Goal: Information Seeking & Learning: Learn about a topic

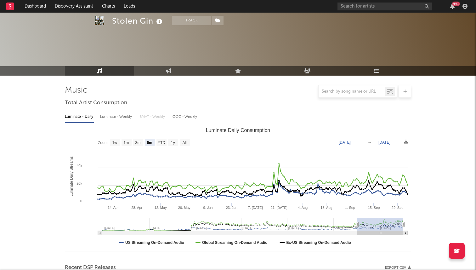
select select "6m"
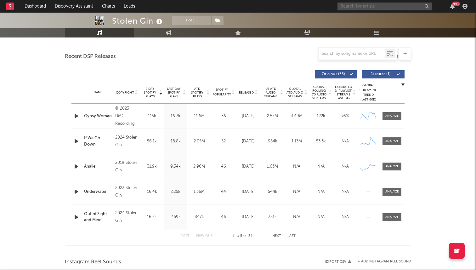
click at [348, 6] on input "text" at bounding box center [385, 7] width 94 height 8
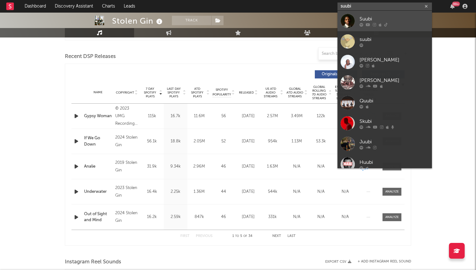
type input "suubi"
click at [355, 20] on div at bounding box center [348, 21] width 14 height 14
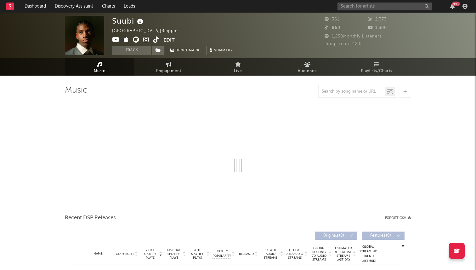
select select "6m"
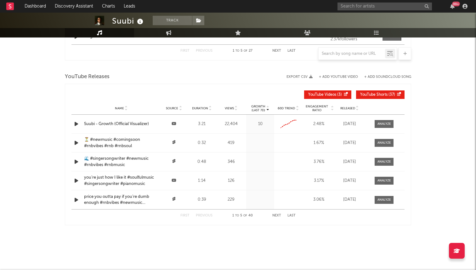
scroll to position [442, 0]
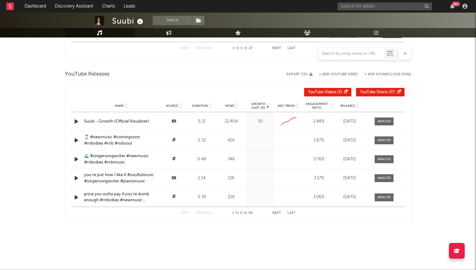
click at [350, 102] on div "Name Source Duration Views Growth (Last 7d) 60D Trend Engagement Ratio Released" at bounding box center [237, 106] width 333 height 13
click at [349, 106] on span "Released" at bounding box center [347, 106] width 15 height 4
click at [272, 212] on div "First Previous 1 to 5 of 40 Next Last" at bounding box center [237, 213] width 115 height 12
click at [277, 212] on button "Next" at bounding box center [276, 212] width 9 height 3
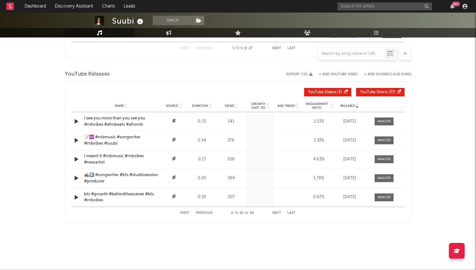
click at [277, 212] on button "Next" at bounding box center [276, 212] width 9 height 3
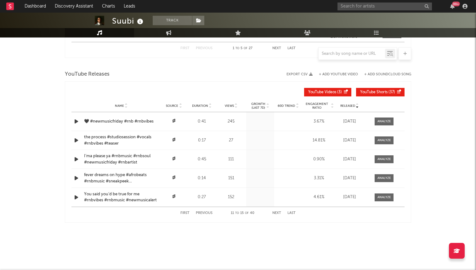
click at [276, 214] on button "Next" at bounding box center [276, 212] width 9 height 3
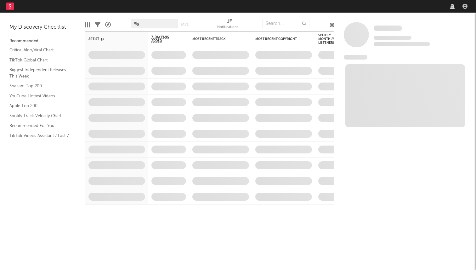
click at [385, 6] on nav "Dashboard Discovery Assistant Charts Leads" at bounding box center [238, 6] width 476 height 13
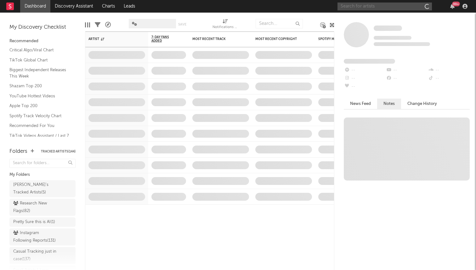
click at [377, 8] on input "text" at bounding box center [385, 7] width 94 height 8
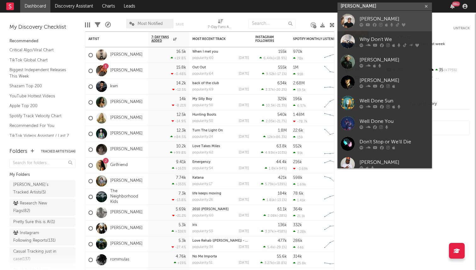
type input "don west"
click at [366, 17] on div "DON WEST" at bounding box center [394, 19] width 69 height 8
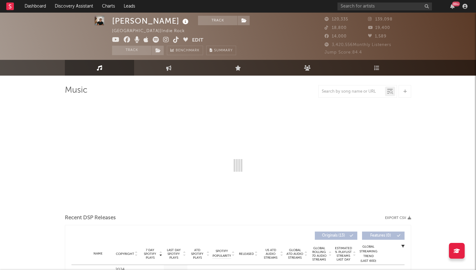
scroll to position [14, 0]
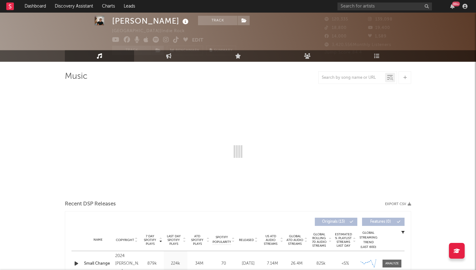
select select "6m"
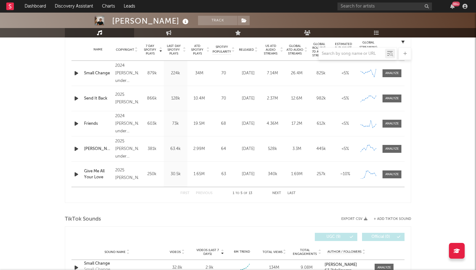
scroll to position [250, 0]
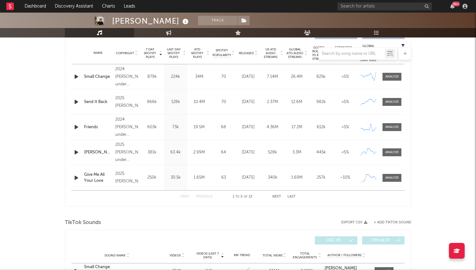
click at [250, 51] on div at bounding box center [238, 53] width 346 height 13
click at [250, 53] on div at bounding box center [238, 53] width 346 height 13
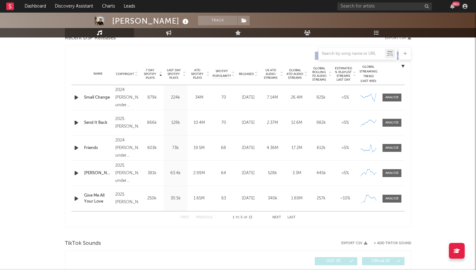
scroll to position [186, 0]
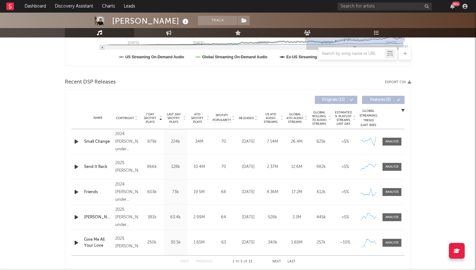
click at [254, 118] on icon at bounding box center [255, 119] width 3 height 3
click at [97, 138] on div "Give Me All Your Love" at bounding box center [98, 141] width 28 height 12
click at [150, 114] on span "7 Day Spotify Plays" at bounding box center [150, 117] width 17 height 11
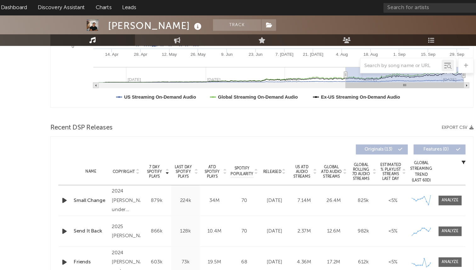
scroll to position [0, 0]
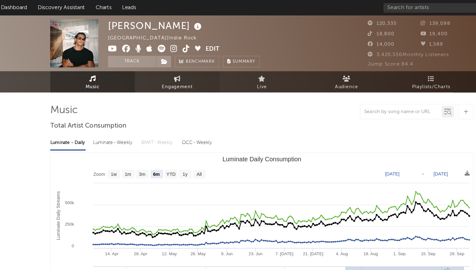
click at [173, 74] on span "Engagement" at bounding box center [168, 71] width 25 height 8
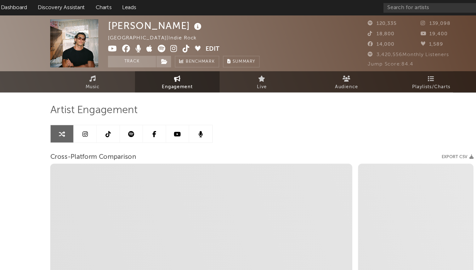
select select "1w"
select select "1m"
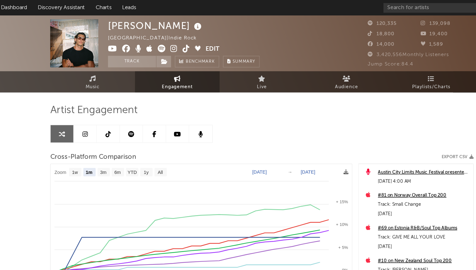
click at [86, 112] on link at bounding box center [93, 109] width 19 height 14
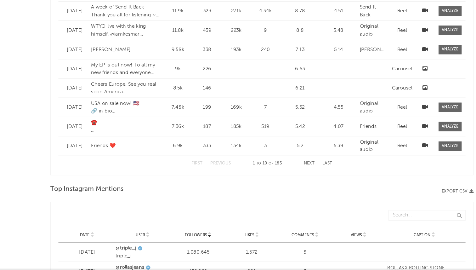
select select "6m"
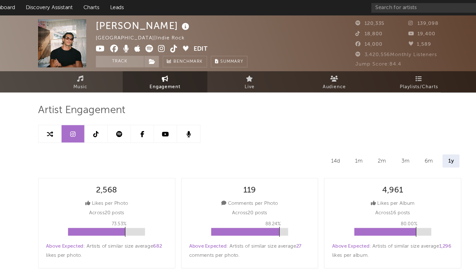
click at [167, 39] on icon at bounding box center [166, 40] width 6 height 6
click at [174, 39] on icon at bounding box center [176, 40] width 6 height 6
click at [115, 114] on link at bounding box center [112, 109] width 19 height 14
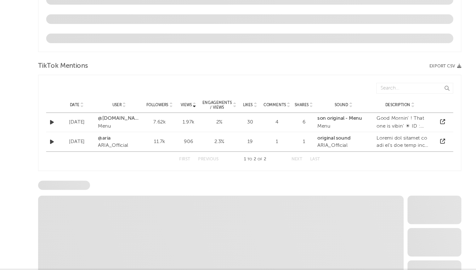
select select "6m"
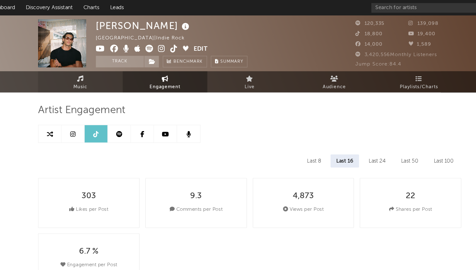
click at [113, 64] on link "Music" at bounding box center [99, 66] width 69 height 17
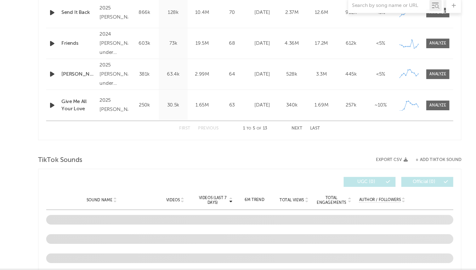
select select "6m"
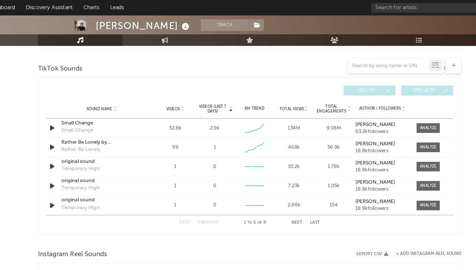
scroll to position [386, 0]
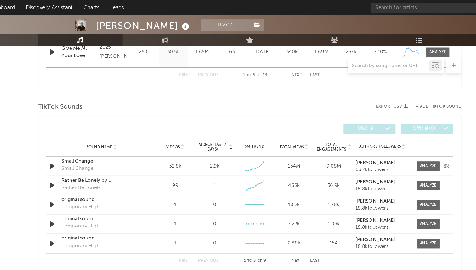
click at [76, 134] on icon "button" at bounding box center [76, 136] width 7 height 8
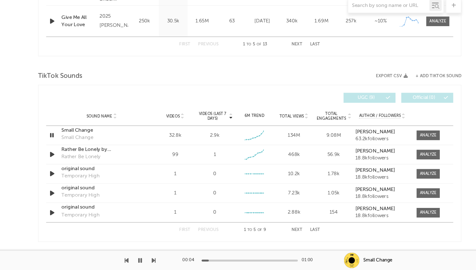
scroll to position [371, 0]
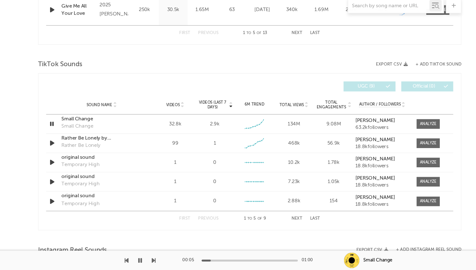
click at [277, 228] on button "Next" at bounding box center [276, 227] width 9 height 3
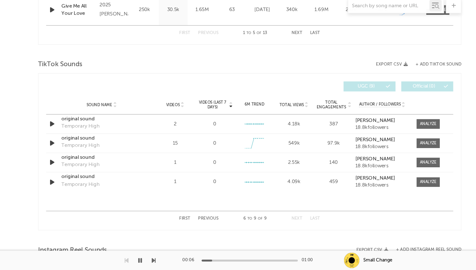
click at [277, 228] on button "Next" at bounding box center [276, 227] width 9 height 3
click at [203, 227] on button "Previous" at bounding box center [204, 227] width 17 height 3
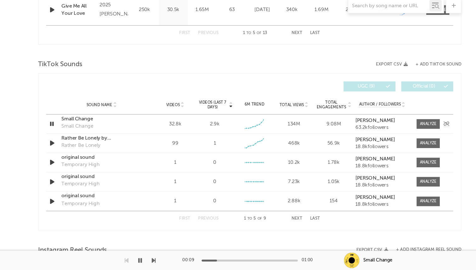
click at [76, 150] on icon "button" at bounding box center [76, 150] width 6 height 8
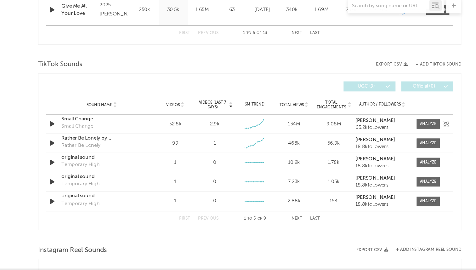
click at [75, 151] on icon "button" at bounding box center [76, 150] width 7 height 8
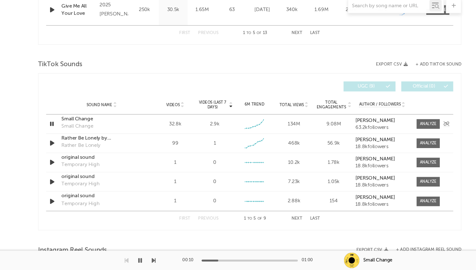
click at [75, 151] on icon "button" at bounding box center [76, 150] width 6 height 8
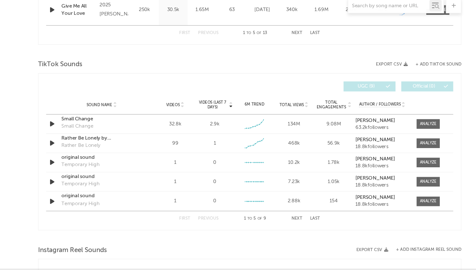
click at [390, 101] on button "+ Add TikTok Sound" at bounding box center [392, 101] width 37 height 3
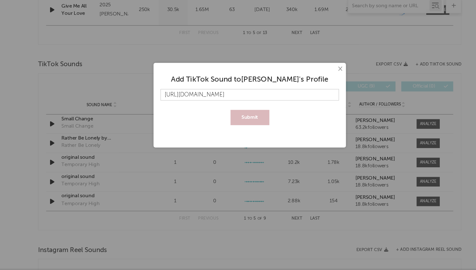
scroll to position [0, 6]
type input "https://www.tiktok.com/music/Send-It-Back-7488576590774061072"
click at [222, 139] on button "Submit" at bounding box center [238, 145] width 32 height 13
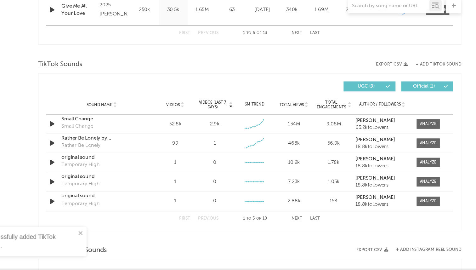
scroll to position [0, 0]
click at [290, 226] on button "Last" at bounding box center [292, 227] width 8 height 3
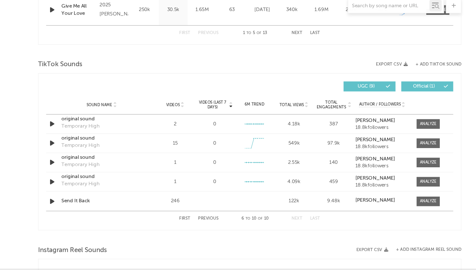
click at [184, 230] on div "First Previous 6 to 10 of 10 Next Last" at bounding box center [237, 228] width 115 height 12
click at [187, 228] on button "First" at bounding box center [184, 227] width 9 height 3
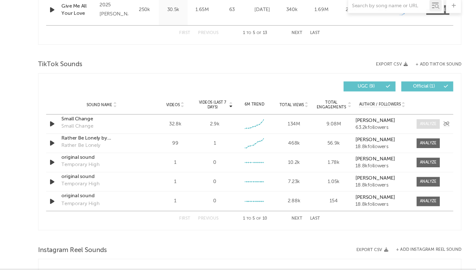
click at [380, 150] on div at bounding box center [385, 150] width 14 height 5
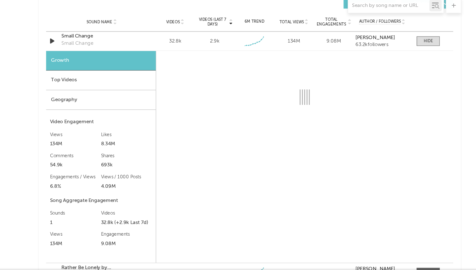
scroll to position [455, 0]
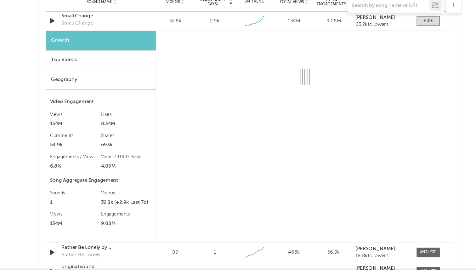
select select "6m"
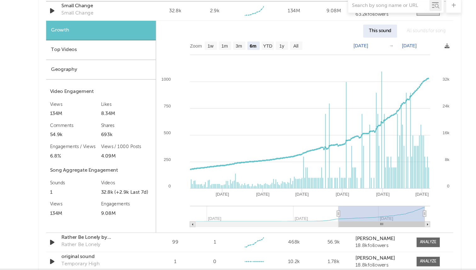
scroll to position [463, 0]
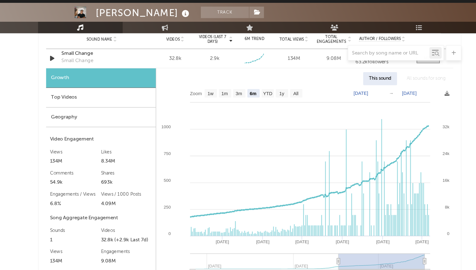
click at [102, 57] on div at bounding box center [238, 53] width 346 height 13
click at [101, 55] on div at bounding box center [238, 53] width 346 height 13
click at [102, 55] on div at bounding box center [238, 53] width 346 height 13
click at [98, 56] on div at bounding box center [238, 53] width 346 height 13
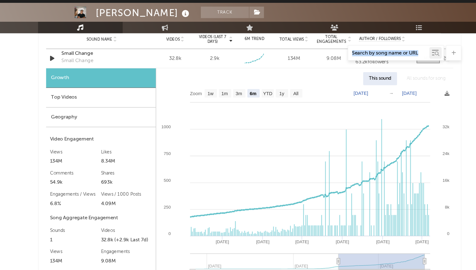
click at [99, 61] on div "Small Change" at bounding box center [97, 60] width 26 height 6
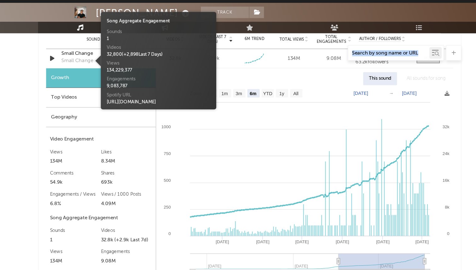
click at [97, 55] on div at bounding box center [238, 53] width 346 height 13
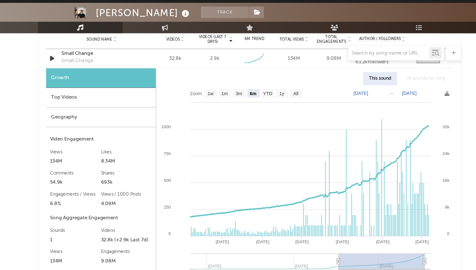
click at [94, 57] on div at bounding box center [238, 53] width 346 height 13
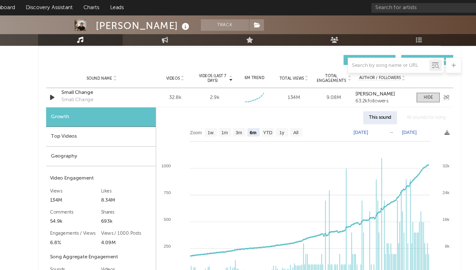
scroll to position [436, 0]
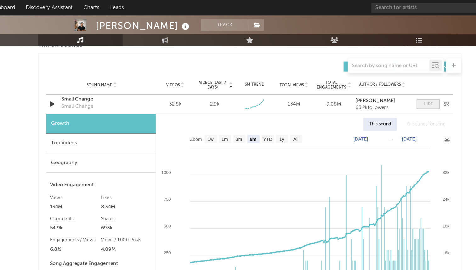
click at [385, 81] on span at bounding box center [384, 85] width 19 height 8
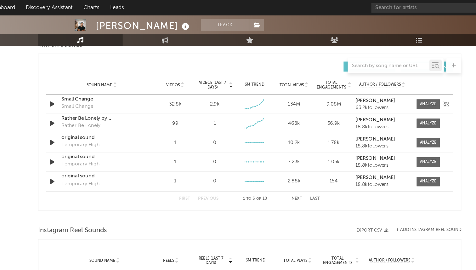
click at [94, 85] on div "Small Change" at bounding box center [97, 87] width 26 height 6
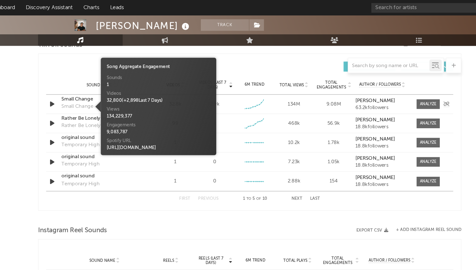
click at [95, 81] on div "Small Change" at bounding box center [117, 81] width 66 height 6
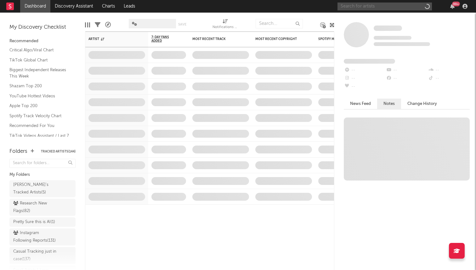
click at [394, 4] on input "text" at bounding box center [385, 7] width 94 height 8
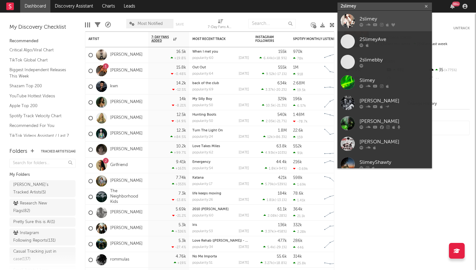
type input "2slimey"
click at [361, 21] on div "2slimey" at bounding box center [394, 19] width 69 height 8
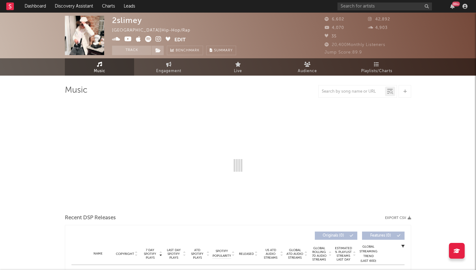
select select "6m"
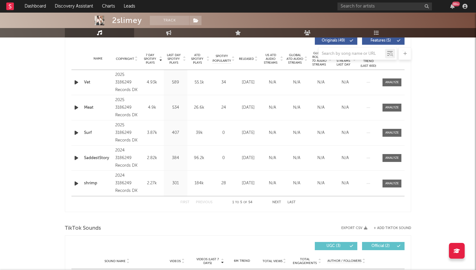
scroll to position [244, 0]
click at [247, 58] on div at bounding box center [238, 53] width 346 height 13
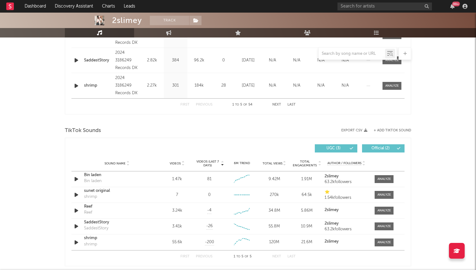
scroll to position [394, 0]
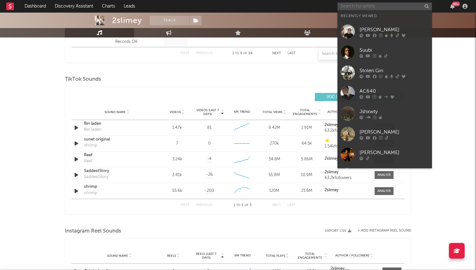
click at [388, 8] on input "text" at bounding box center [385, 7] width 94 height 8
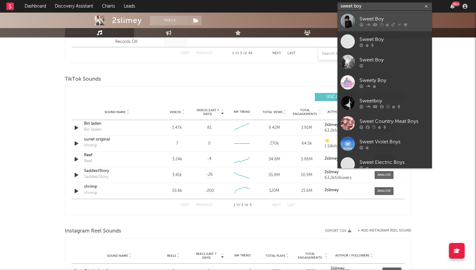
type input "sweet boy"
click at [351, 25] on div at bounding box center [348, 21] width 14 height 14
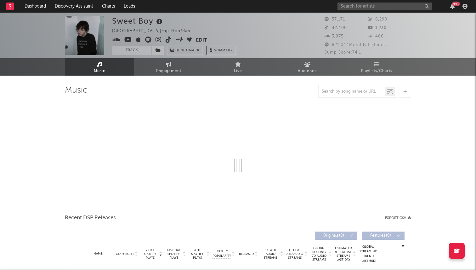
select select "6m"
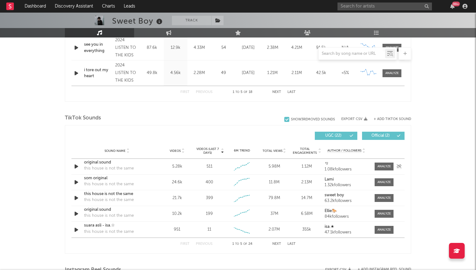
scroll to position [352, 0]
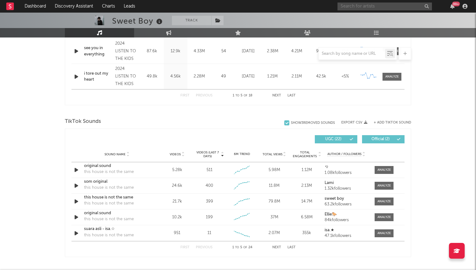
click at [387, 4] on input "text" at bounding box center [385, 7] width 94 height 8
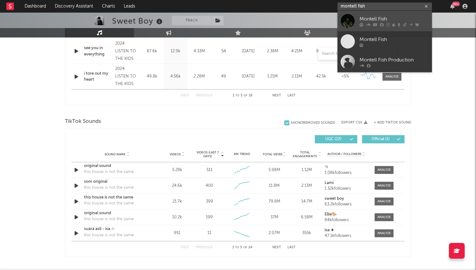
type input "montell fish"
click at [360, 23] on icon at bounding box center [362, 25] width 4 height 4
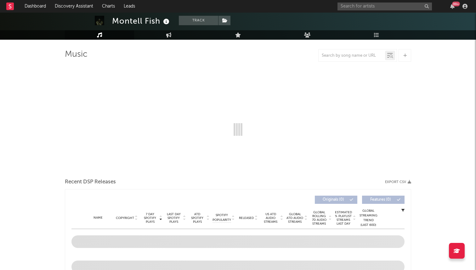
select select "6m"
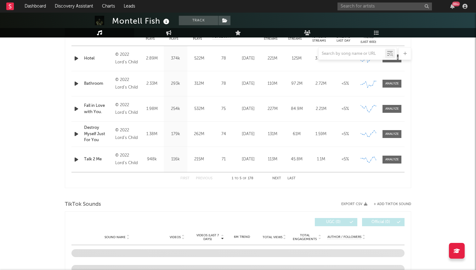
scroll to position [228, 0]
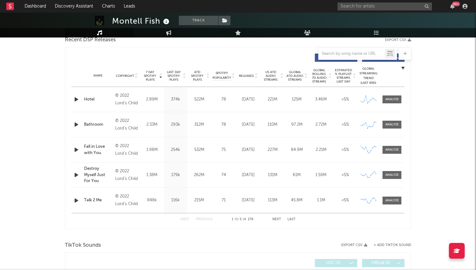
click at [253, 74] on span "Released" at bounding box center [246, 76] width 15 height 4
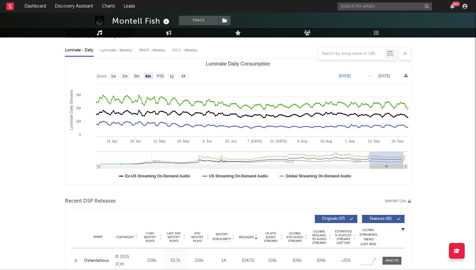
scroll to position [0, 0]
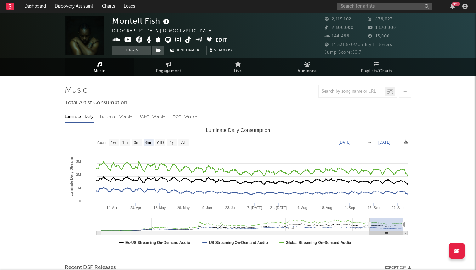
click at [165, 39] on icon at bounding box center [168, 40] width 6 height 6
click at [392, 5] on input "text" at bounding box center [385, 7] width 94 height 8
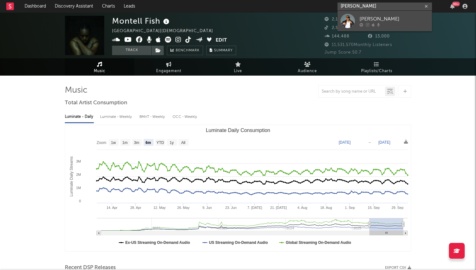
type input "memphis jackson"
click at [380, 19] on div "Memphis Jackson" at bounding box center [394, 19] width 69 height 8
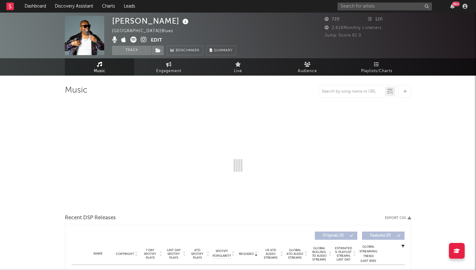
select select "1w"
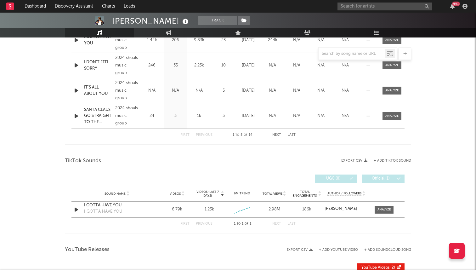
scroll to position [315, 0]
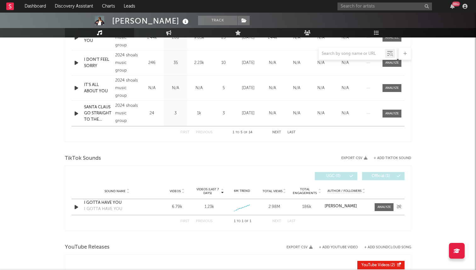
click at [76, 207] on icon "button" at bounding box center [76, 207] width 7 height 8
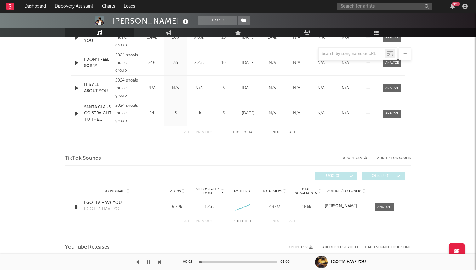
click at [231, 262] on div at bounding box center [238, 262] width 79 height 2
click at [381, 204] on span at bounding box center [384, 207] width 19 height 8
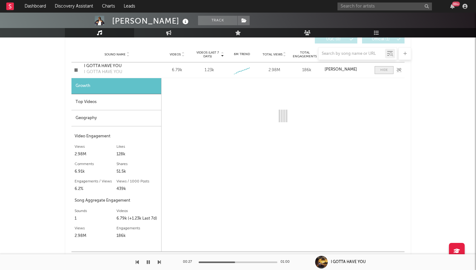
select select "1w"
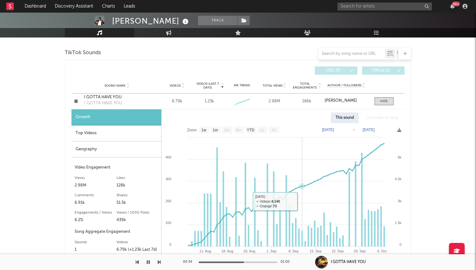
scroll to position [380, 0]
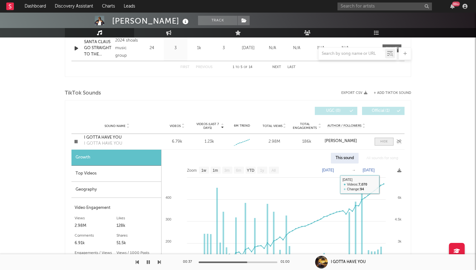
click at [386, 139] on div at bounding box center [384, 141] width 8 height 5
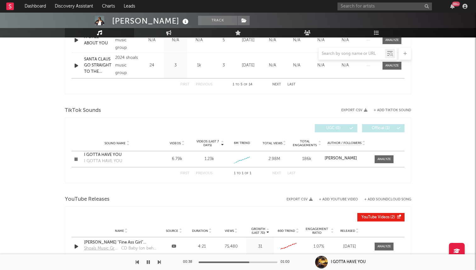
scroll to position [364, 0]
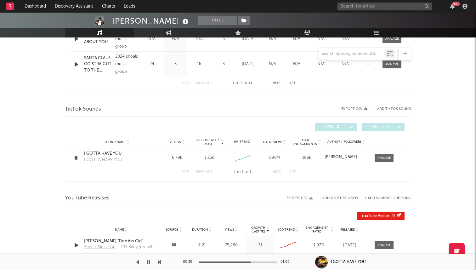
click at [150, 262] on button "button" at bounding box center [148, 262] width 6 height 16
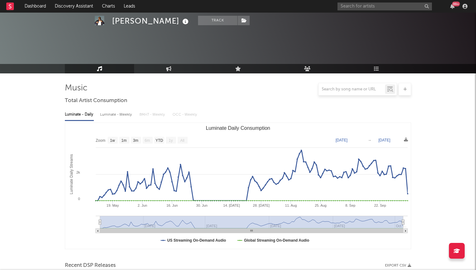
scroll to position [0, 0]
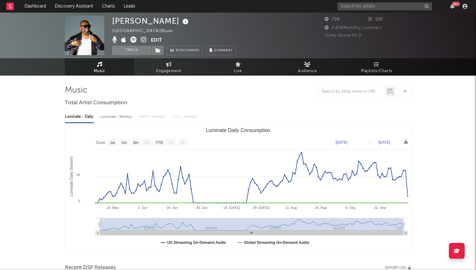
click at [142, 38] on icon at bounding box center [144, 40] width 6 height 6
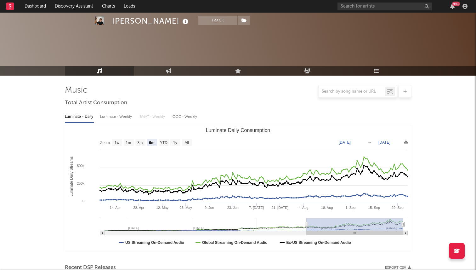
select select "6m"
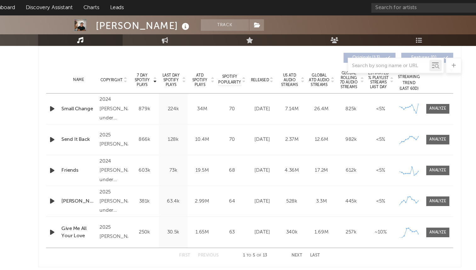
scroll to position [229, 0]
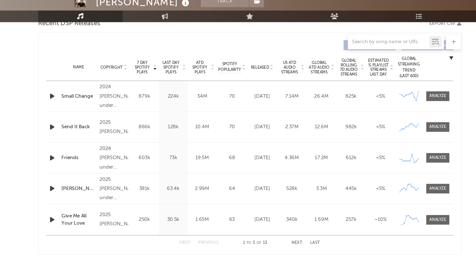
click at [293, 217] on button "Last" at bounding box center [292, 217] width 8 height 3
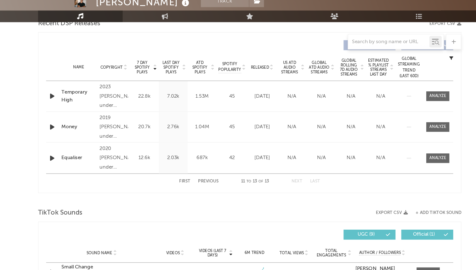
click at [207, 166] on button "Previous" at bounding box center [204, 167] width 17 height 3
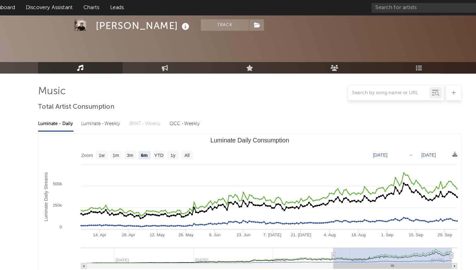
scroll to position [0, 0]
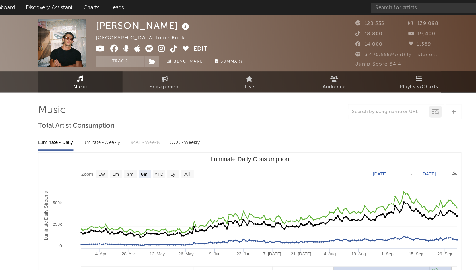
click at [158, 40] on icon at bounding box center [156, 40] width 6 height 6
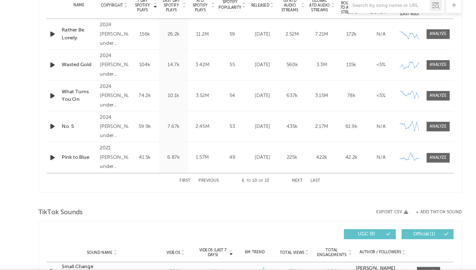
scroll to position [250, 0]
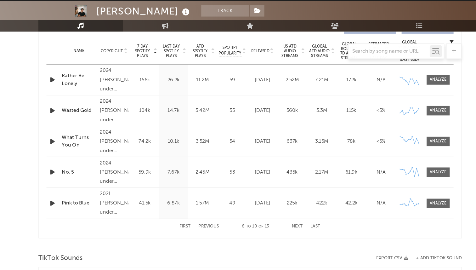
click at [184, 196] on button "First" at bounding box center [184, 196] width 9 height 3
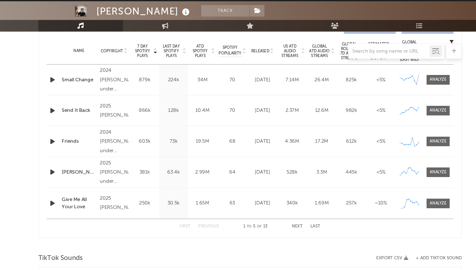
click at [275, 193] on div "First Previous 1 to 5 of 13 Next Last" at bounding box center [237, 197] width 115 height 12
click at [277, 196] on button "Next" at bounding box center [276, 196] width 9 height 3
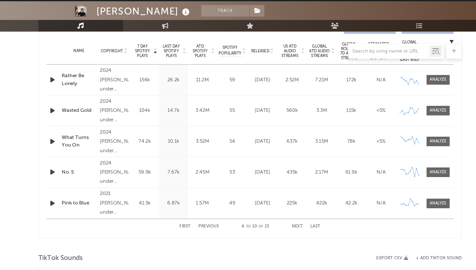
click at [184, 196] on button "First" at bounding box center [184, 196] width 9 height 3
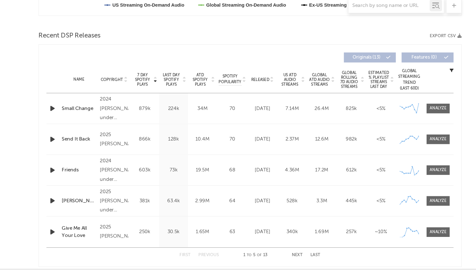
scroll to position [209, 0]
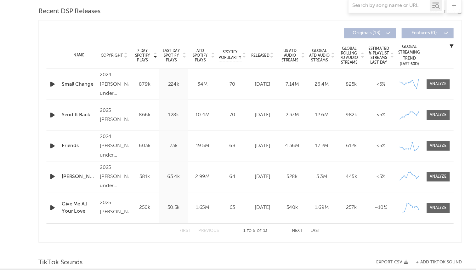
click at [277, 236] on button "Next" at bounding box center [276, 237] width 9 height 3
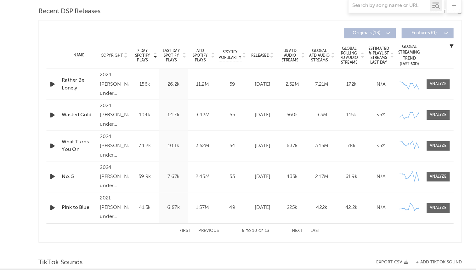
click at [184, 237] on button "First" at bounding box center [184, 237] width 9 height 3
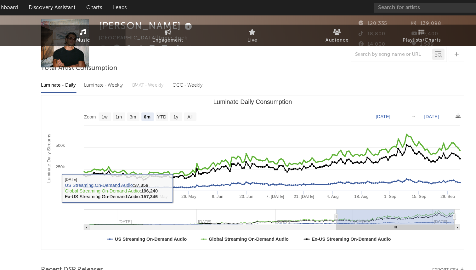
scroll to position [0, 0]
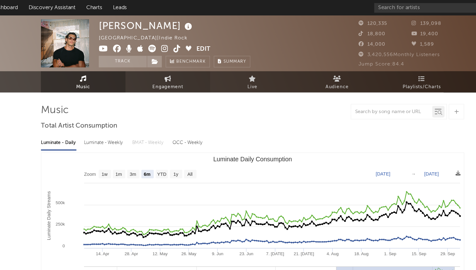
click at [168, 63] on icon at bounding box center [168, 64] width 5 height 5
select select "1w"
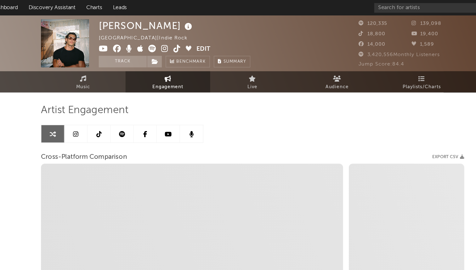
click at [101, 113] on link at bounding box center [93, 109] width 19 height 14
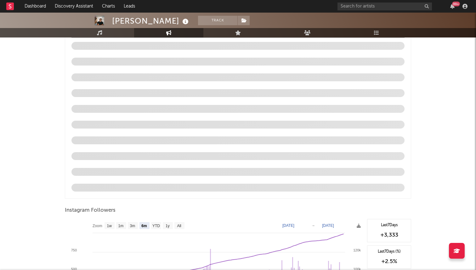
scroll to position [659, 0]
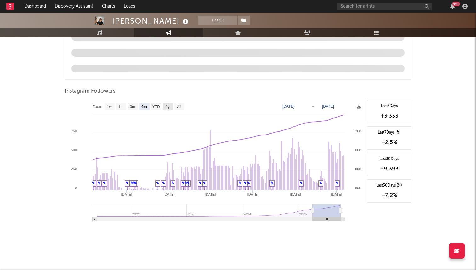
click at [165, 108] on rect at bounding box center [168, 106] width 10 height 7
select select "1y"
type input "2024-10-06"
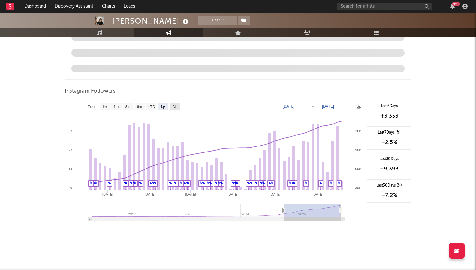
click at [179, 106] on rect at bounding box center [175, 106] width 10 height 7
select select "All"
type input "2021-05-01"
